Goal: Information Seeking & Learning: Check status

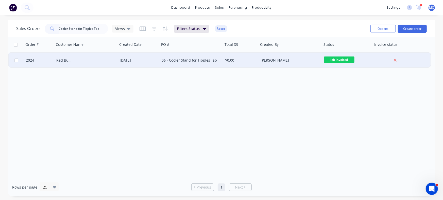
click at [186, 59] on div "06 - Cooler Stand for Tipples Tap" at bounding box center [190, 60] width 56 height 5
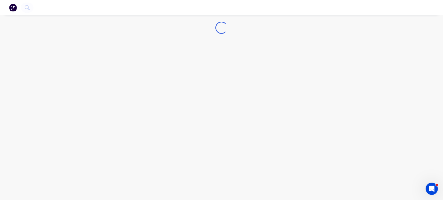
click at [188, 64] on div "Loading..." at bounding box center [221, 100] width 443 height 200
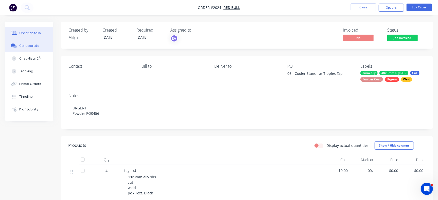
click at [30, 50] on button "Collaborate" at bounding box center [29, 45] width 48 height 13
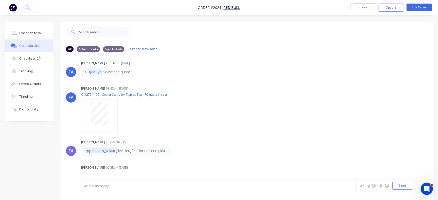
scroll to position [420, 0]
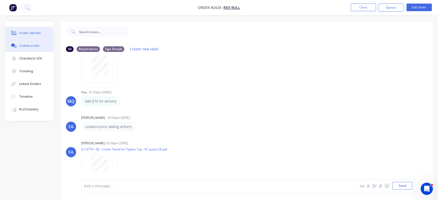
click at [31, 35] on div "Order details" at bounding box center [30, 33] width 22 height 5
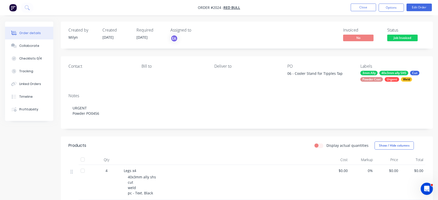
drag, startPoint x: 295, startPoint y: 73, endPoint x: 349, endPoint y: 73, distance: 54.3
click at [349, 73] on div "06 - Cooler Stand for Tipples Tap" at bounding box center [319, 74] width 63 height 7
click at [276, 88] on div "Contact Bill to Deliver to PO 06 - Cooler Stand for Tipples Tap Labels 3mm Ally…" at bounding box center [247, 72] width 372 height 33
click at [295, 74] on div "06 - Cooler Stand for Tipples Tap" at bounding box center [319, 74] width 63 height 7
click at [295, 72] on div "06 - Cooler Stand for Tipples Tap" at bounding box center [319, 74] width 63 height 7
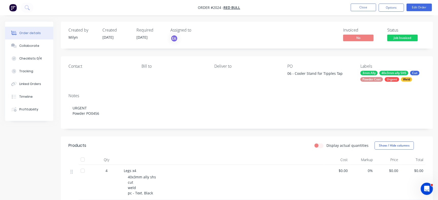
click at [295, 76] on div "06 - Cooler Stand for Tipples Tap" at bounding box center [319, 74] width 63 height 7
drag, startPoint x: 293, startPoint y: 75, endPoint x: 351, endPoint y: 68, distance: 58.5
click at [351, 68] on div "PO 06 - Cooler Stand for Tipples Tap" at bounding box center [320, 73] width 65 height 18
click at [316, 61] on div "Contact Bill to Deliver to PO 06 - Cooler Stand for Tipples Tap Labels 3mm Ally…" at bounding box center [247, 72] width 372 height 33
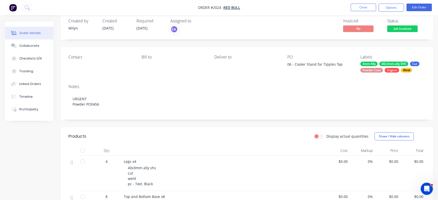
scroll to position [3, 0]
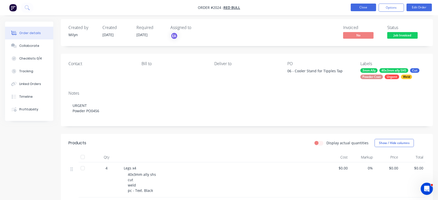
click at [358, 9] on button "Close" at bounding box center [363, 8] width 25 height 8
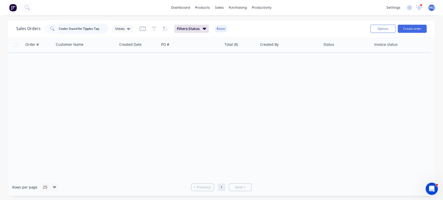
click at [39, 27] on div "Sales Orders Cooler Stand for Tipples Tap Views" at bounding box center [74, 29] width 117 height 10
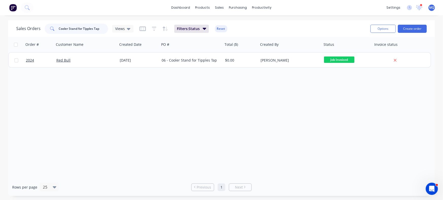
click at [103, 29] on input "Cooler Stand for Tipples Tap" at bounding box center [84, 29] width 50 height 10
drag, startPoint x: 102, startPoint y: 28, endPoint x: 36, endPoint y: 21, distance: 66.7
click at [36, 21] on div "Sales Orders Cooler Stand for Tipples Tap Views Filters: Status Reset Options C…" at bounding box center [221, 28] width 427 height 17
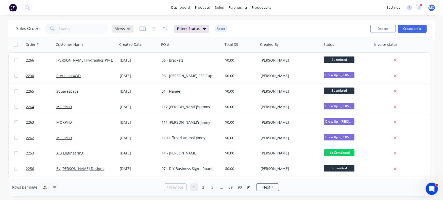
click at [125, 29] on div "Views" at bounding box center [122, 28] width 15 height 5
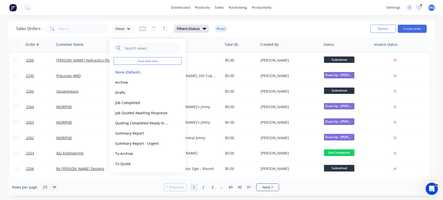
click at [286, 27] on div "Sales Orders Views Filters: Status Reset" at bounding box center [191, 28] width 350 height 12
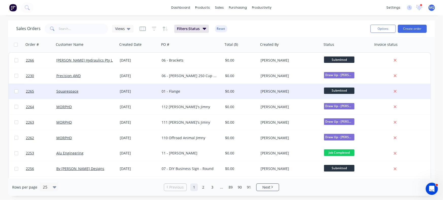
click at [147, 93] on div "[DATE]" at bounding box center [139, 91] width 38 height 5
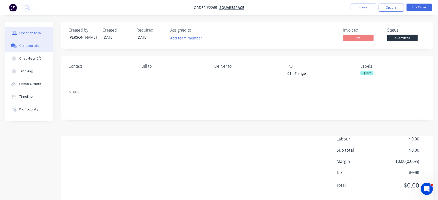
click at [40, 48] on button "Collaborate" at bounding box center [29, 45] width 48 height 13
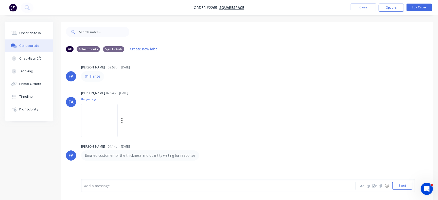
click at [118, 111] on img at bounding box center [99, 120] width 37 height 33
click at [359, 2] on nav "Order #2265 - Squarespace Close Options Edit Order" at bounding box center [219, 7] width 438 height 15
click at [360, 5] on button "Close" at bounding box center [363, 8] width 25 height 8
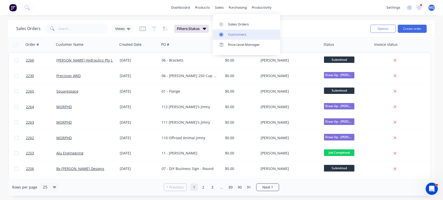
click at [231, 33] on div "Customers" at bounding box center [237, 34] width 18 height 5
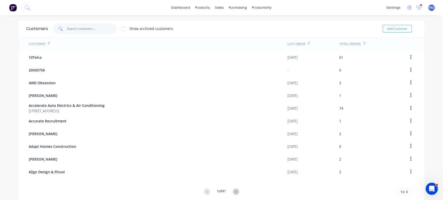
click at [81, 30] on input "text" at bounding box center [92, 29] width 50 height 10
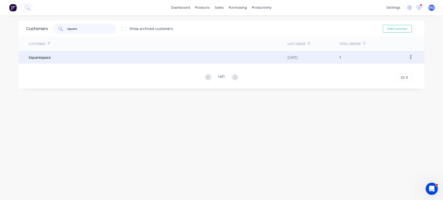
type input "square"
click at [80, 55] on div "Squarespace" at bounding box center [158, 57] width 259 height 13
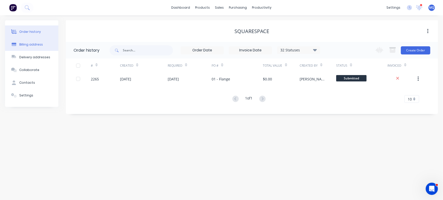
click at [39, 43] on div "Billing address" at bounding box center [31, 44] width 24 height 5
select select "AU"
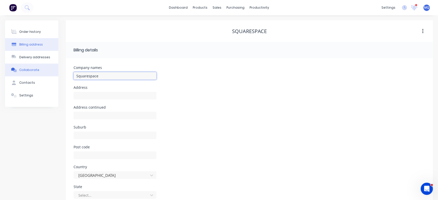
drag, startPoint x: 117, startPoint y: 76, endPoint x: 11, endPoint y: 67, distance: 106.3
click at [11, 67] on div "Order history Billing address Delivery addresses Collaborate Contacts Settings …" at bounding box center [219, 134] width 428 height 229
click at [102, 78] on input "[PERSON_NAME]" at bounding box center [115, 76] width 83 height 8
type input "[PERSON_NAME]"
click at [212, 82] on div "Company names [PERSON_NAME]" at bounding box center [250, 76] width 352 height 20
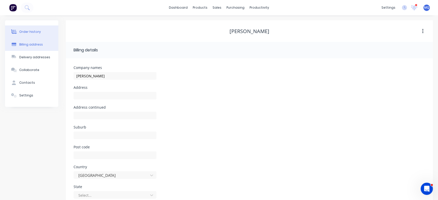
click at [31, 31] on div "Order history" at bounding box center [30, 31] width 22 height 5
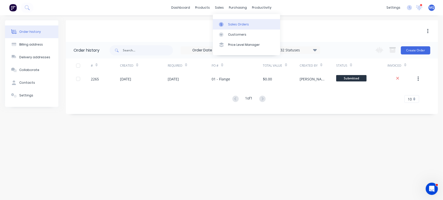
click at [230, 25] on div "Sales Orders" at bounding box center [238, 24] width 21 height 5
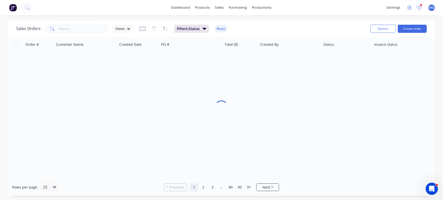
click at [121, 27] on span "Views" at bounding box center [120, 28] width 10 height 5
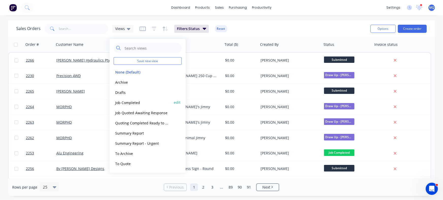
click at [117, 101] on button "Job Completed" at bounding box center [143, 102] width 58 height 6
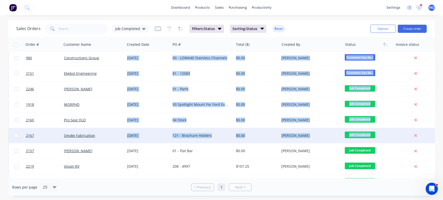
scroll to position [2, 9]
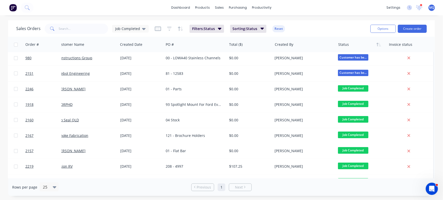
drag, startPoint x: 436, startPoint y: 54, endPoint x: 435, endPoint y: 122, distance: 67.6
click at [435, 122] on div "Sales Orders Job Completed Filters: Status Sorting: Status Reset Options Create…" at bounding box center [221, 107] width 443 height 175
click at [436, 120] on div "Sales Orders Job Completed Filters: Status Sorting: Status Reset Options Create…" at bounding box center [221, 107] width 443 height 175
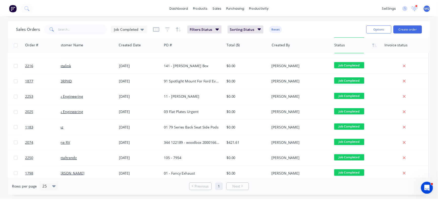
scroll to position [139, 9]
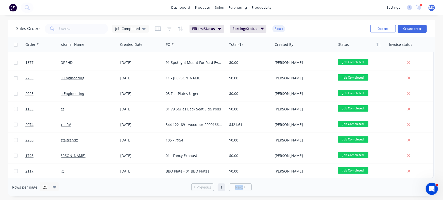
drag, startPoint x: 292, startPoint y: 179, endPoint x: 234, endPoint y: 179, distance: 57.6
click at [234, 179] on div "Rows per page 25 Previous 1 Next" at bounding box center [221, 187] width 427 height 18
drag, startPoint x: 270, startPoint y: 175, endPoint x: 227, endPoint y: 176, distance: 43.7
click at [227, 176] on div "Order # Customer Name Created Date PO # Total ($) Created By Status Invoice sta…" at bounding box center [221, 107] width 427 height 141
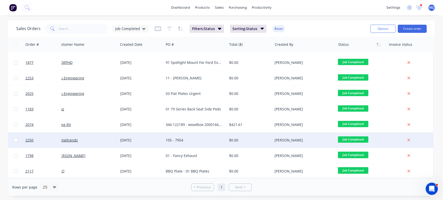
click at [204, 132] on div "105 - 7954" at bounding box center [195, 139] width 63 height 15
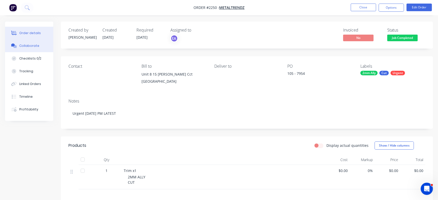
click at [34, 48] on button "Collaborate" at bounding box center [29, 45] width 48 height 13
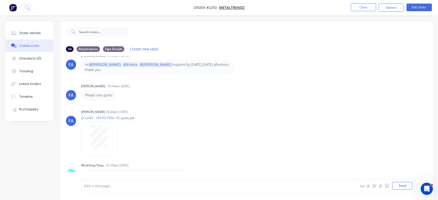
scroll to position [8, 0]
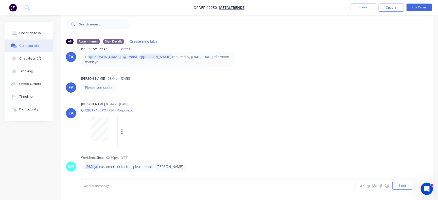
click at [108, 126] on div at bounding box center [100, 128] width 32 height 23
click at [368, 9] on button "Close" at bounding box center [363, 8] width 25 height 8
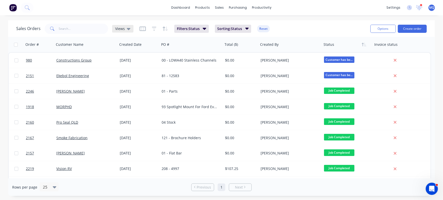
click at [127, 31] on div "Views" at bounding box center [122, 29] width 21 height 8
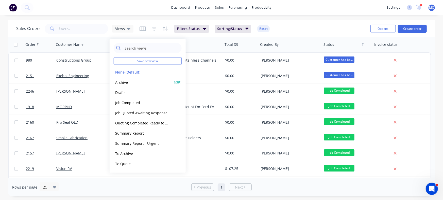
click at [128, 82] on button "Archive" at bounding box center [143, 82] width 58 height 6
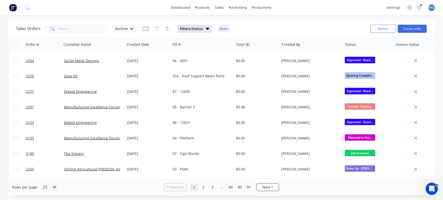
scroll to position [263, 0]
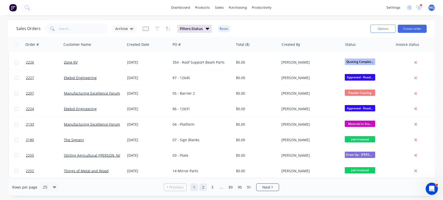
click at [203, 187] on link "2" at bounding box center [204, 187] width 8 height 8
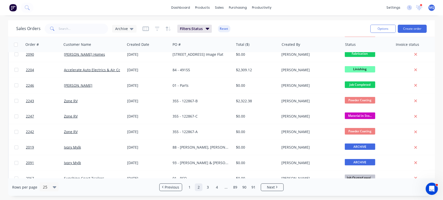
scroll to position [202, 0]
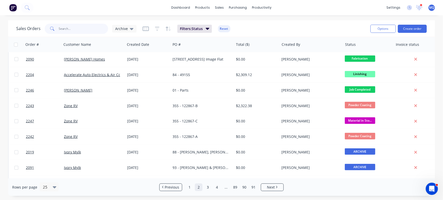
click at [80, 29] on input "text" at bounding box center [84, 29] width 50 height 10
type input "home"
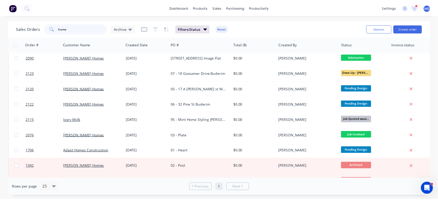
scroll to position [0, 0]
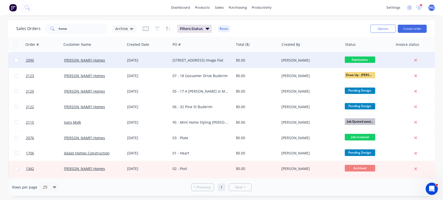
click at [258, 59] on div "$0.00" at bounding box center [255, 60] width 39 height 5
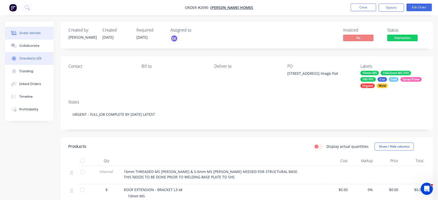
click at [35, 53] on button "Checklists 0/6" at bounding box center [29, 58] width 48 height 13
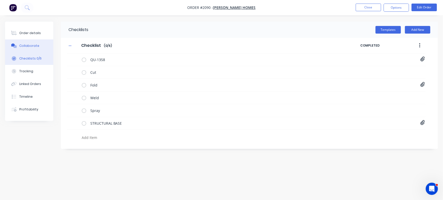
click at [40, 48] on button "Collaborate" at bounding box center [29, 45] width 48 height 13
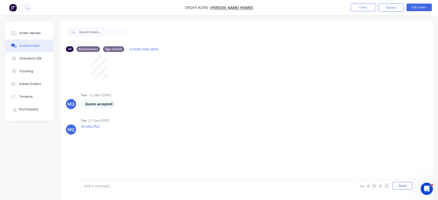
scroll to position [245, 0]
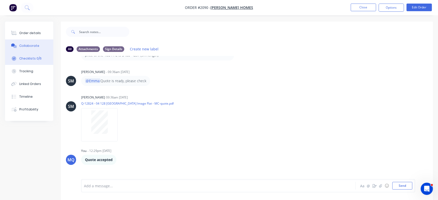
click at [36, 58] on div "Checklists 0/6" at bounding box center [30, 58] width 22 height 5
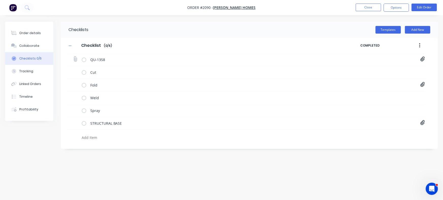
click at [422, 59] on icon at bounding box center [423, 59] width 4 height 5
click at [368, 70] on link "Quote QU1358.pdf" at bounding box center [381, 70] width 59 height 5
click at [28, 31] on div "Order details" at bounding box center [30, 33] width 22 height 5
click at [17, 32] on div at bounding box center [14, 33] width 8 height 5
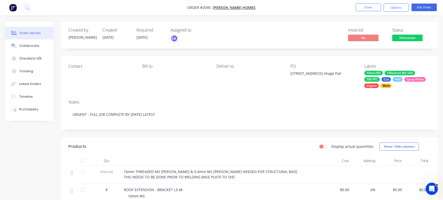
type textarea "x"
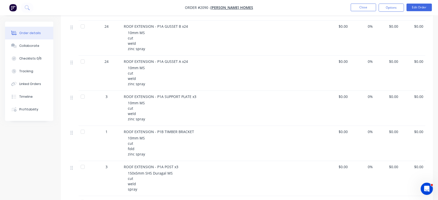
scroll to position [453, 0]
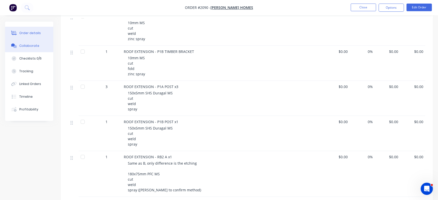
click at [40, 48] on button "Collaborate" at bounding box center [29, 45] width 48 height 13
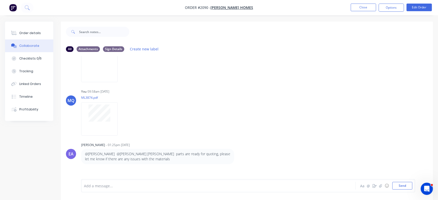
scroll to position [43, 0]
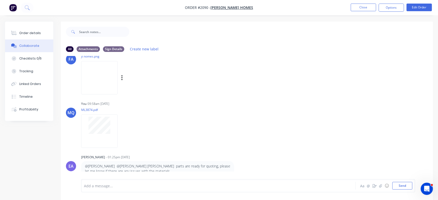
click at [118, 83] on img at bounding box center [99, 77] width 37 height 33
click at [427, 85] on div "[PERSON_NAME] [PERSON_NAME] 09:42am [DATE] jt homes.png Labels Download Delete" at bounding box center [247, 69] width 372 height 46
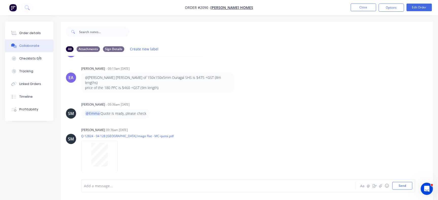
scroll to position [210, 0]
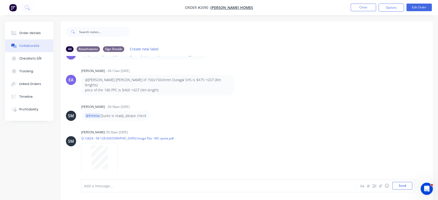
click at [225, 120] on div "[PERSON_NAME] [PERSON_NAME] - 09:41am [DATE] 04 128 Perry Road Image Flat Label…" at bounding box center [247, 117] width 372 height 123
click at [361, 8] on button "Close" at bounding box center [363, 8] width 25 height 8
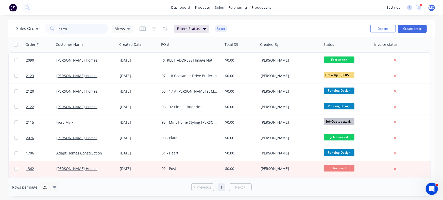
click at [83, 27] on input "home" at bounding box center [84, 29] width 50 height 10
click at [125, 29] on div "Views" at bounding box center [122, 28] width 15 height 5
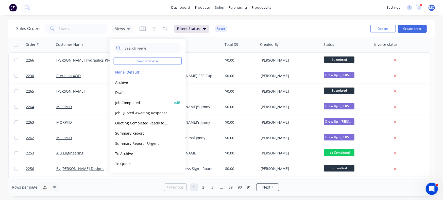
click at [132, 102] on button "Job Completed" at bounding box center [143, 102] width 58 height 6
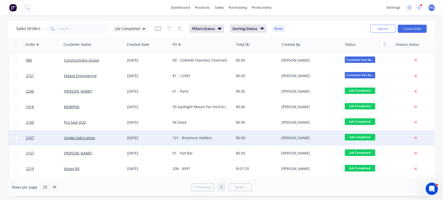
click at [199, 141] on div "121 - Brochure Holders" at bounding box center [202, 137] width 63 height 15
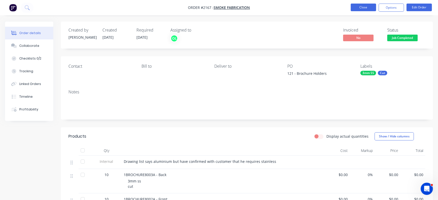
click at [361, 7] on button "Close" at bounding box center [363, 8] width 25 height 8
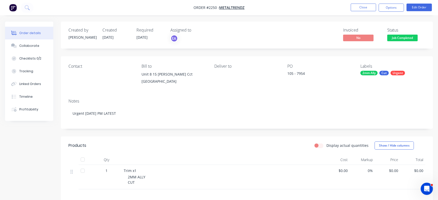
click at [31, 58] on div "Checklists 0/2" at bounding box center [30, 58] width 22 height 5
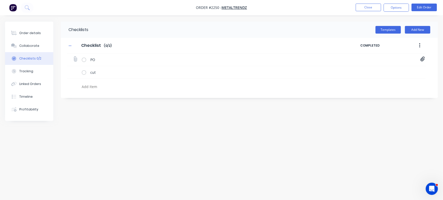
click at [422, 57] on icon at bounding box center [423, 58] width 5 height 5
click at [370, 69] on link "Order 7954 (1).pdf" at bounding box center [381, 70] width 59 height 5
click at [34, 46] on div "Collaborate" at bounding box center [29, 45] width 20 height 5
type textarea "x"
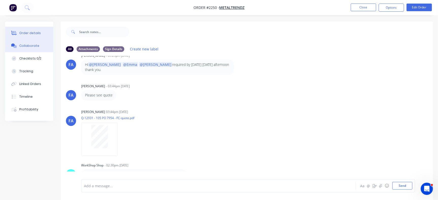
click at [30, 36] on button "Order details" at bounding box center [29, 33] width 48 height 13
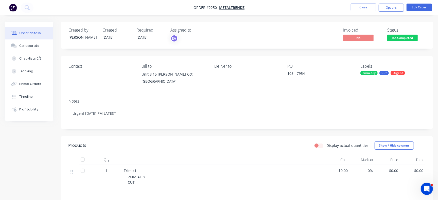
click at [128, 169] on span "Trim x1" at bounding box center [130, 170] width 13 height 5
copy span "Trim"
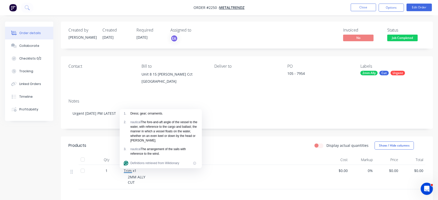
click at [299, 75] on div "105 - 7954" at bounding box center [319, 74] width 63 height 7
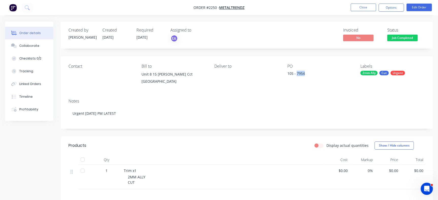
click at [299, 75] on div "105 - 7954" at bounding box center [319, 74] width 63 height 7
copy div "7954"
click at [356, 4] on li "Close" at bounding box center [363, 8] width 25 height 8
click at [360, 8] on button "Close" at bounding box center [363, 8] width 25 height 8
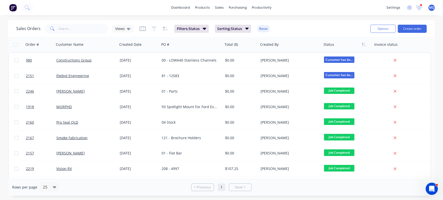
click at [118, 29] on span "Views" at bounding box center [120, 28] width 10 height 5
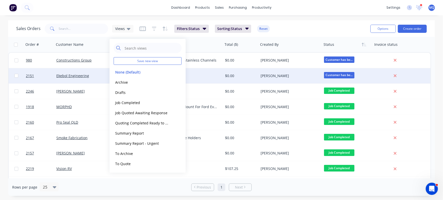
click at [55, 28] on span at bounding box center [52, 29] width 14 height 10
click at [66, 27] on input "text" at bounding box center [84, 29] width 50 height 10
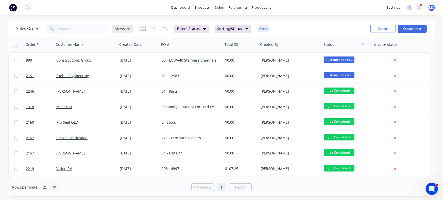
click at [127, 27] on icon at bounding box center [129, 29] width 4 height 6
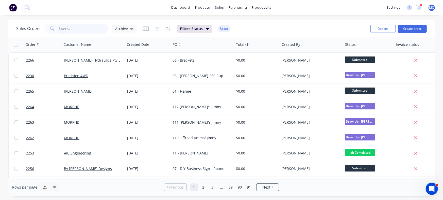
click at [70, 31] on input "text" at bounding box center [84, 29] width 50 height 10
type input "metaltrend"
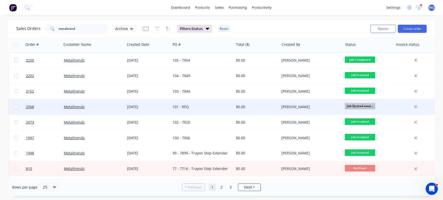
click at [153, 104] on div "[DATE]" at bounding box center [148, 106] width 42 height 5
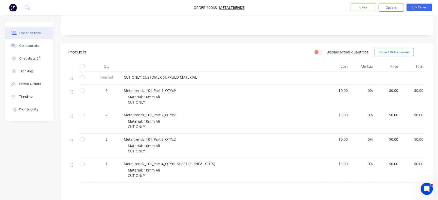
scroll to position [97, 0]
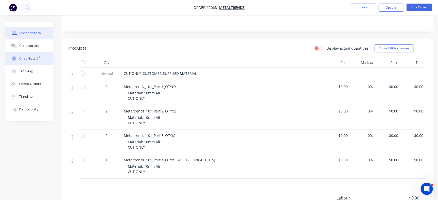
click at [28, 59] on div "Checklists 0/1" at bounding box center [29, 58] width 21 height 5
type textarea "x"
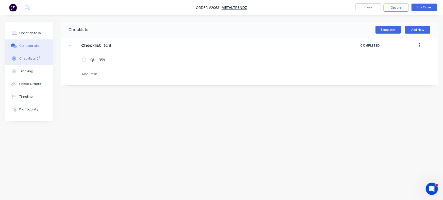
click at [33, 49] on button "Collaborate" at bounding box center [29, 45] width 48 height 13
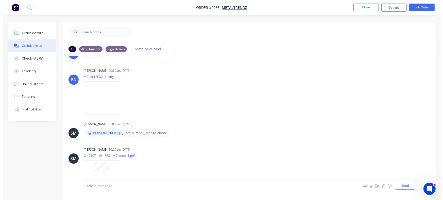
scroll to position [39, 0]
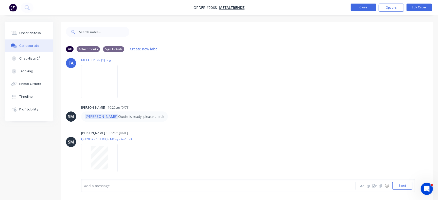
click at [371, 8] on button "Close" at bounding box center [363, 8] width 25 height 8
